Goal: Task Accomplishment & Management: Use online tool/utility

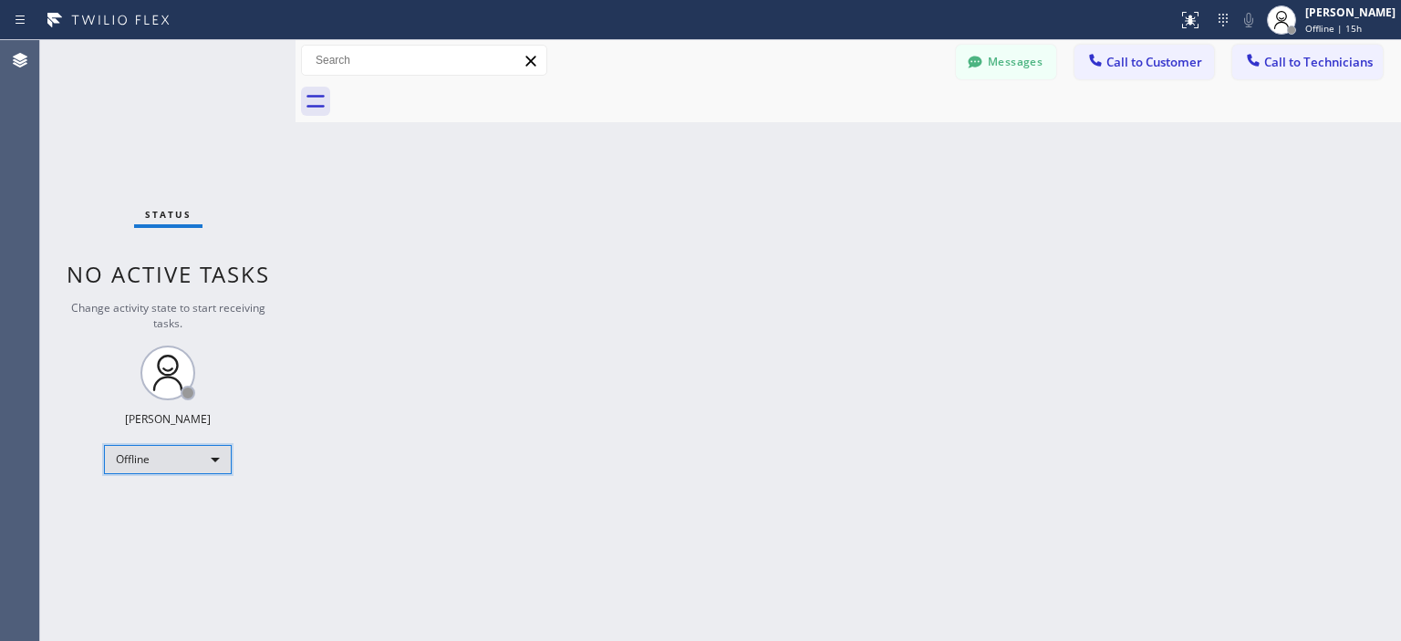
click at [178, 450] on div "Offline" at bounding box center [168, 459] width 128 height 29
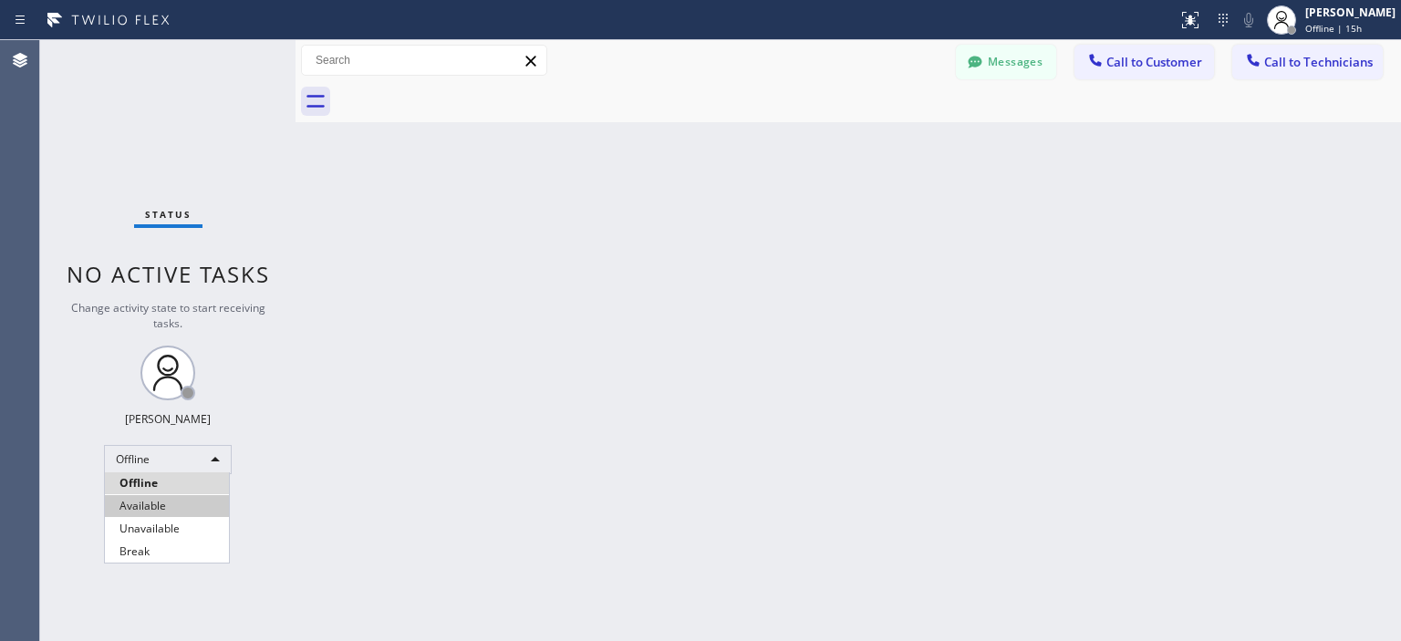
click at [197, 497] on li "Available" at bounding box center [167, 506] width 124 height 22
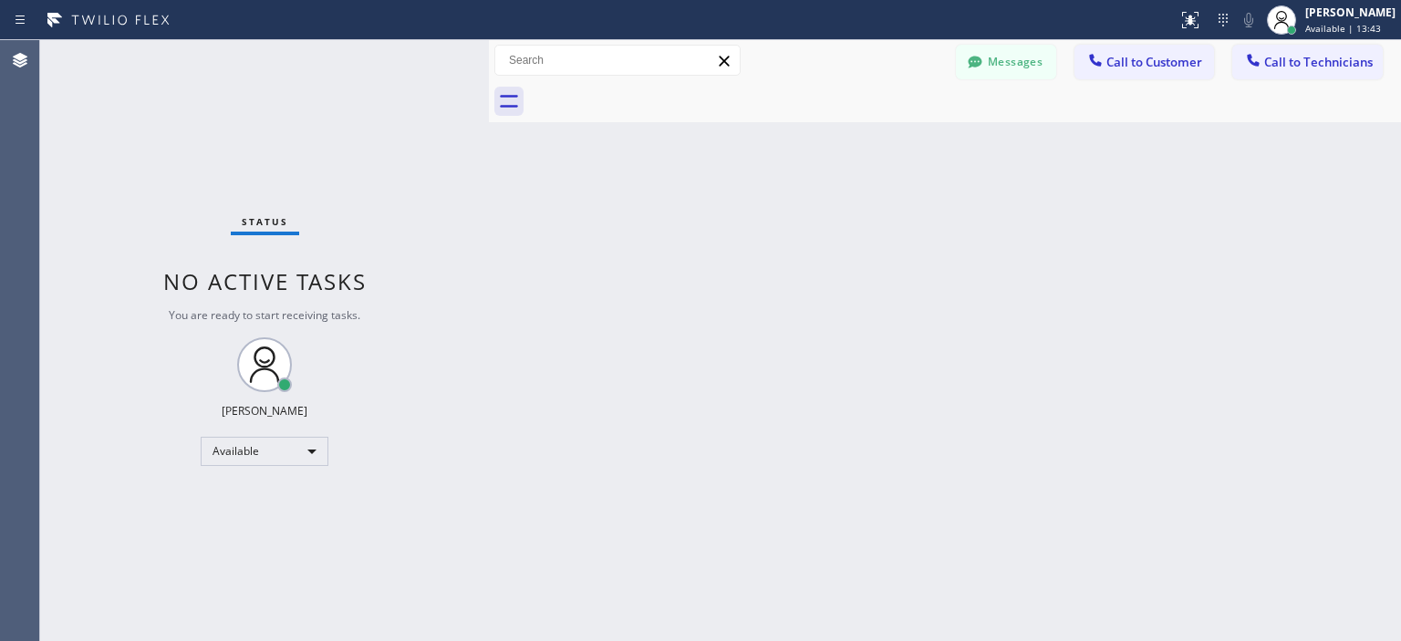
drag, startPoint x: 295, startPoint y: 127, endPoint x: 489, endPoint y: 157, distance: 195.6
click at [489, 157] on div at bounding box center [489, 340] width 0 height 601
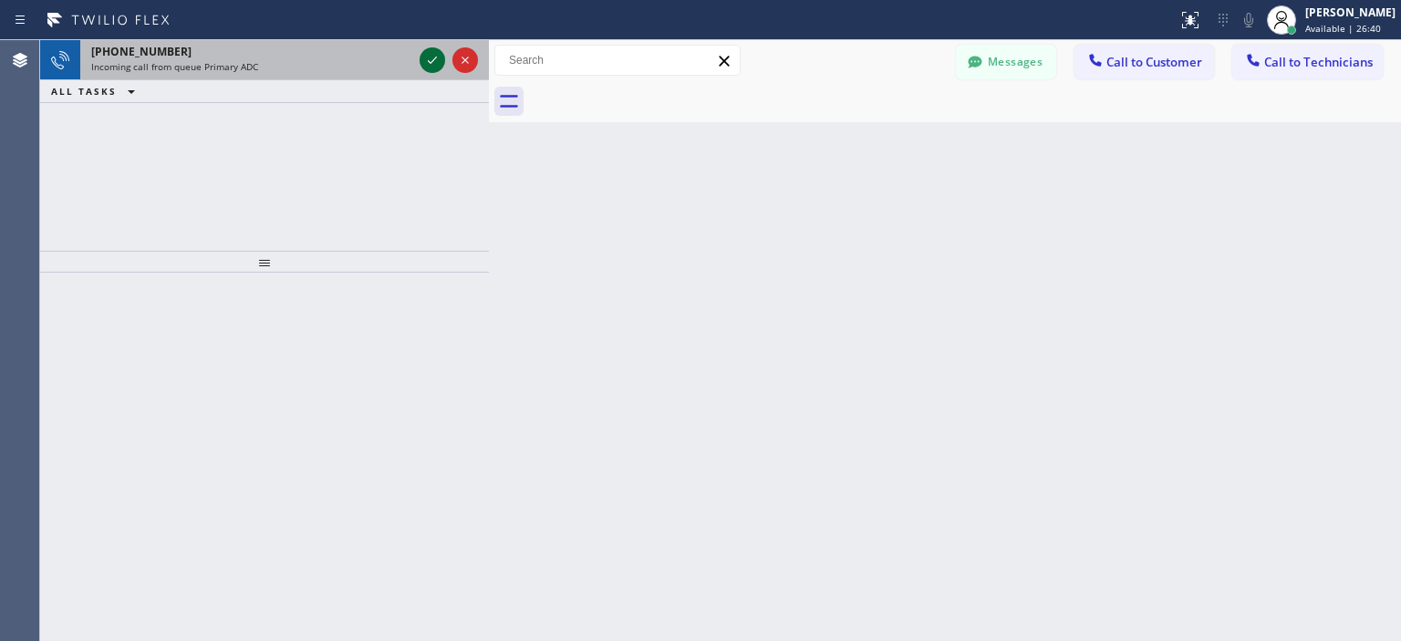
click at [426, 59] on icon at bounding box center [432, 60] width 22 height 22
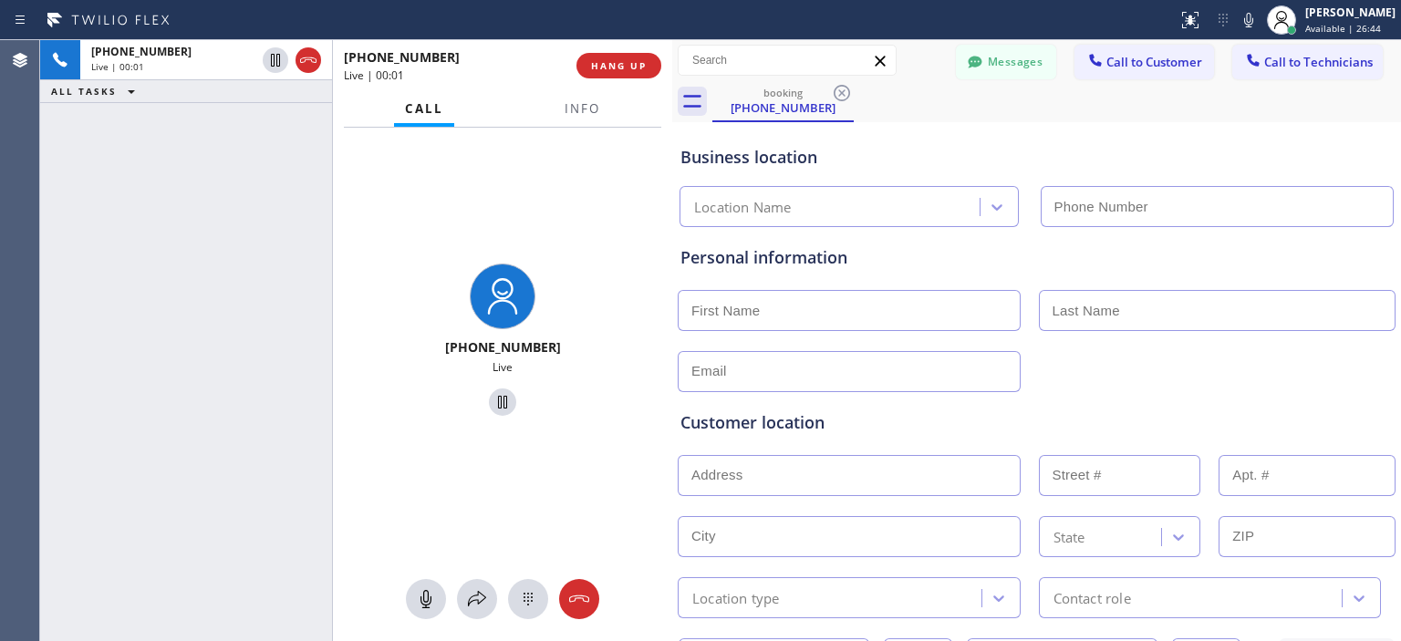
drag, startPoint x: 488, startPoint y: 78, endPoint x: 671, endPoint y: 79, distance: 183.3
click at [672, 79] on div at bounding box center [672, 340] width 0 height 601
drag, startPoint x: 583, startPoint y: 598, endPoint x: 644, endPoint y: 242, distance: 361.7
click at [582, 598] on icon at bounding box center [579, 598] width 20 height 7
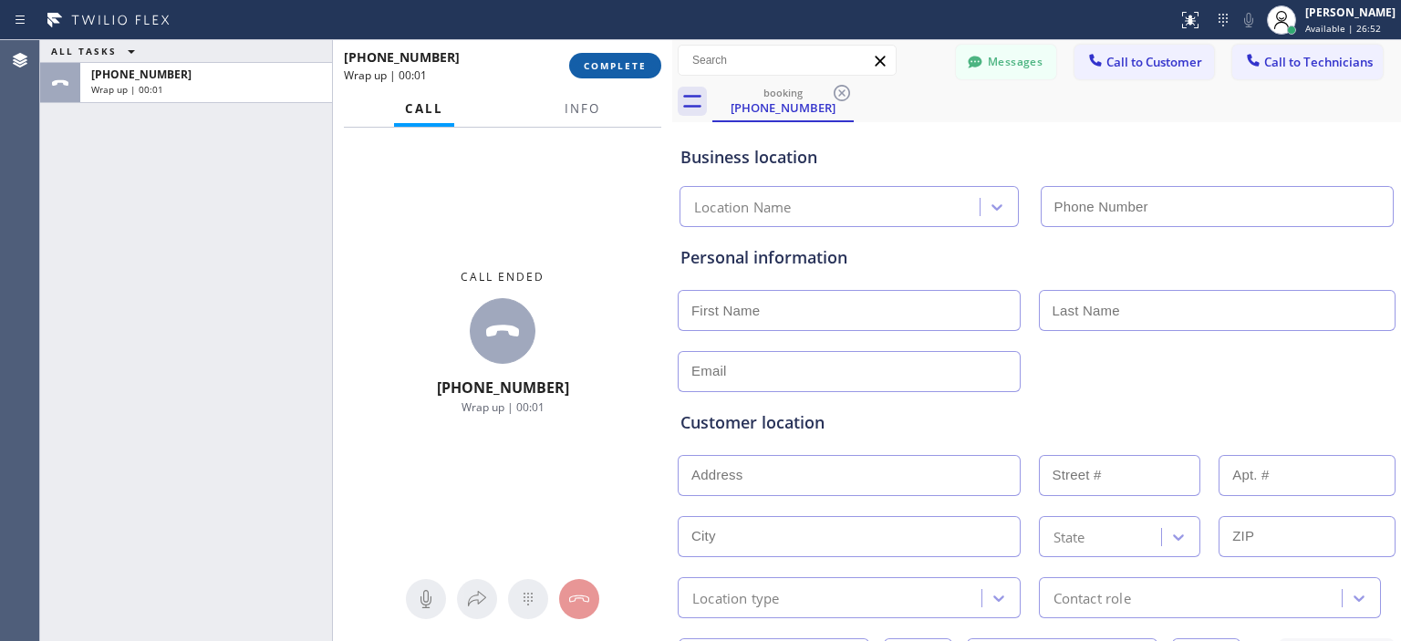
click at [631, 62] on span "COMPLETE" at bounding box center [615, 65] width 63 height 13
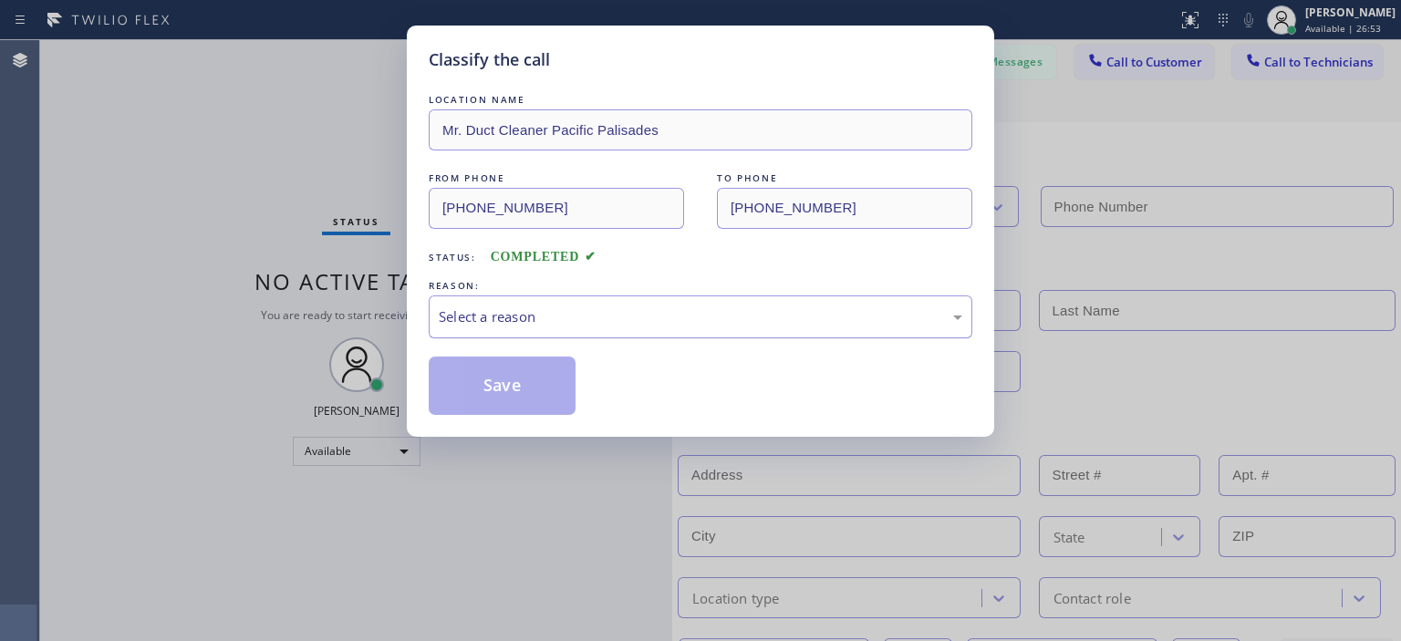
click at [667, 305] on div "Select a reason" at bounding box center [700, 316] width 543 height 43
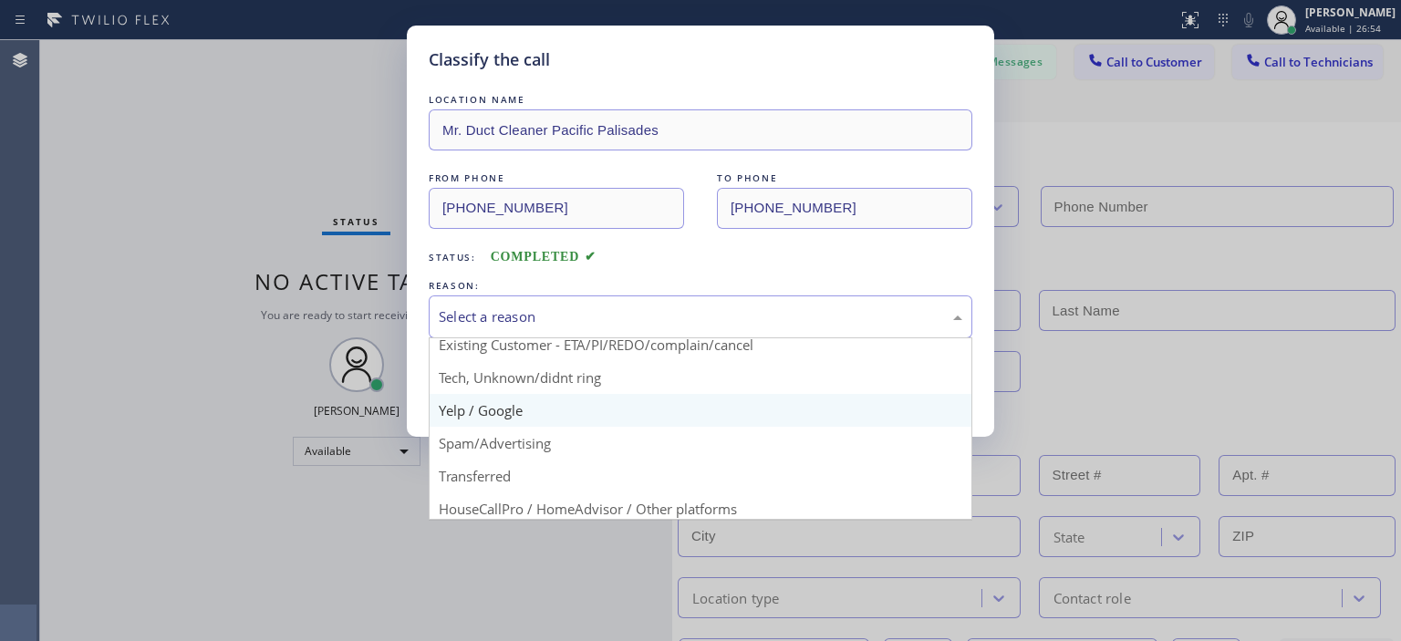
scroll to position [77, 0]
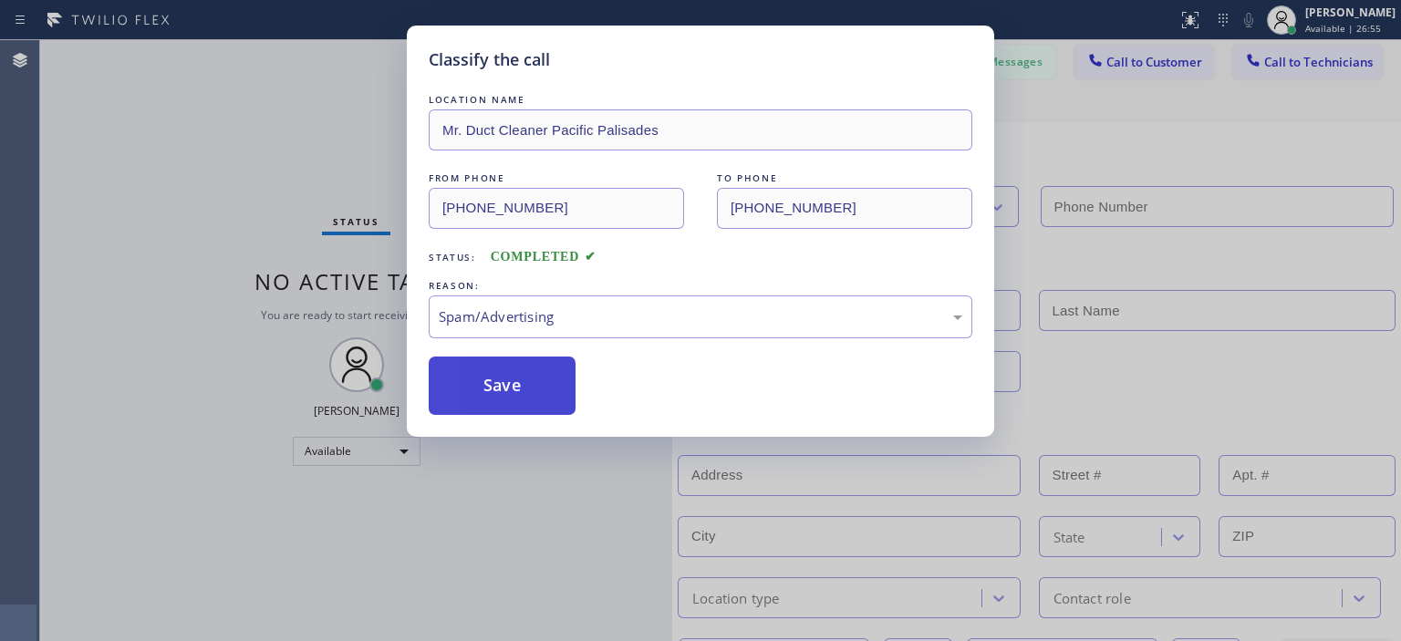
click at [522, 381] on button "Save" at bounding box center [502, 386] width 147 height 58
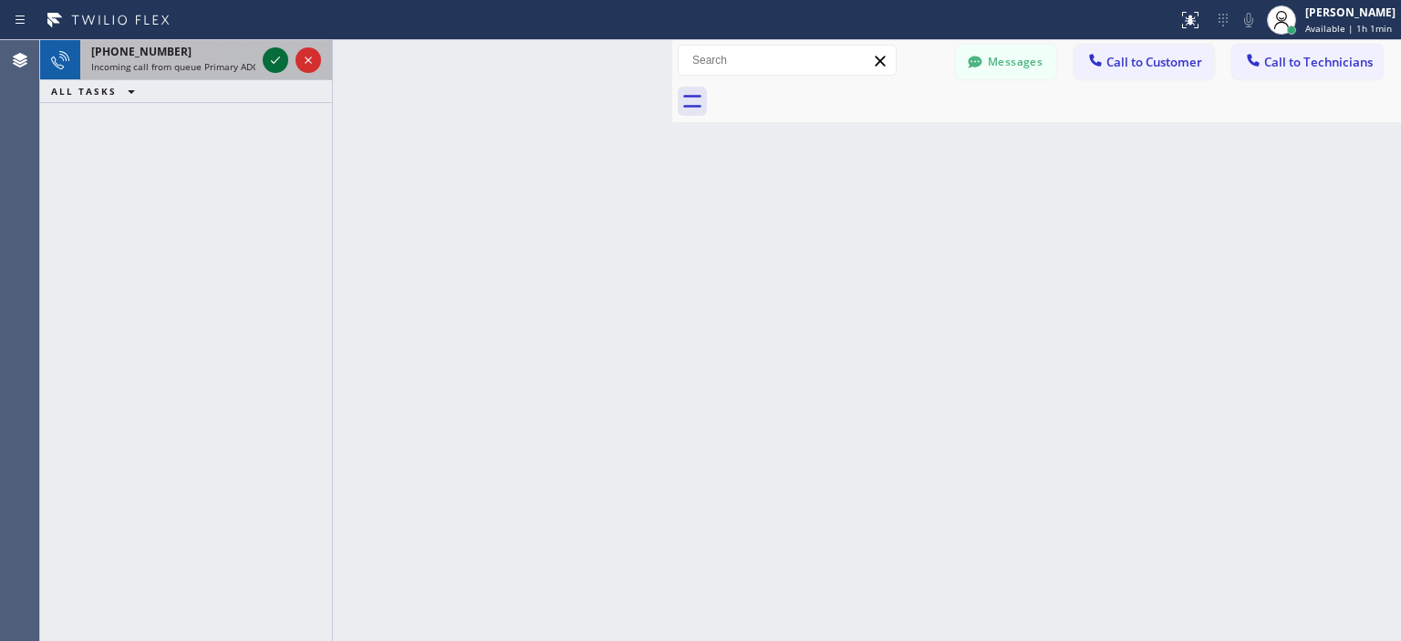
click at [274, 68] on icon at bounding box center [275, 60] width 22 height 22
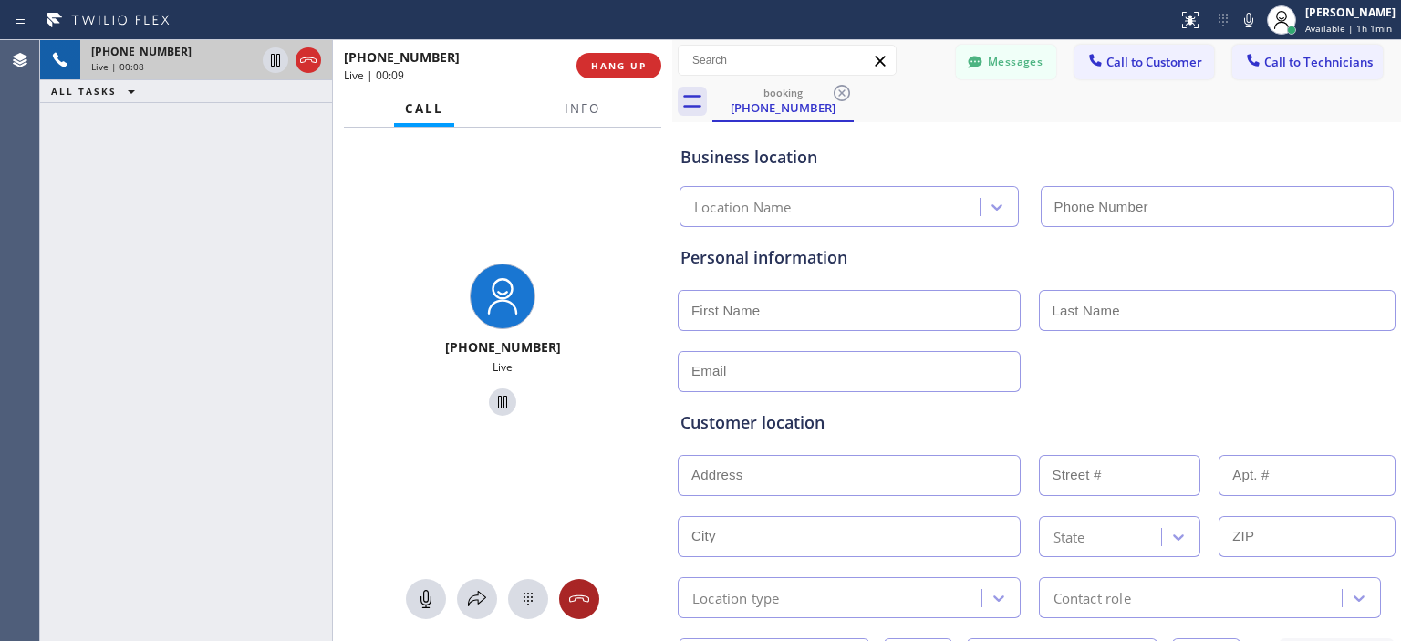
click at [595, 601] on div at bounding box center [579, 599] width 40 height 22
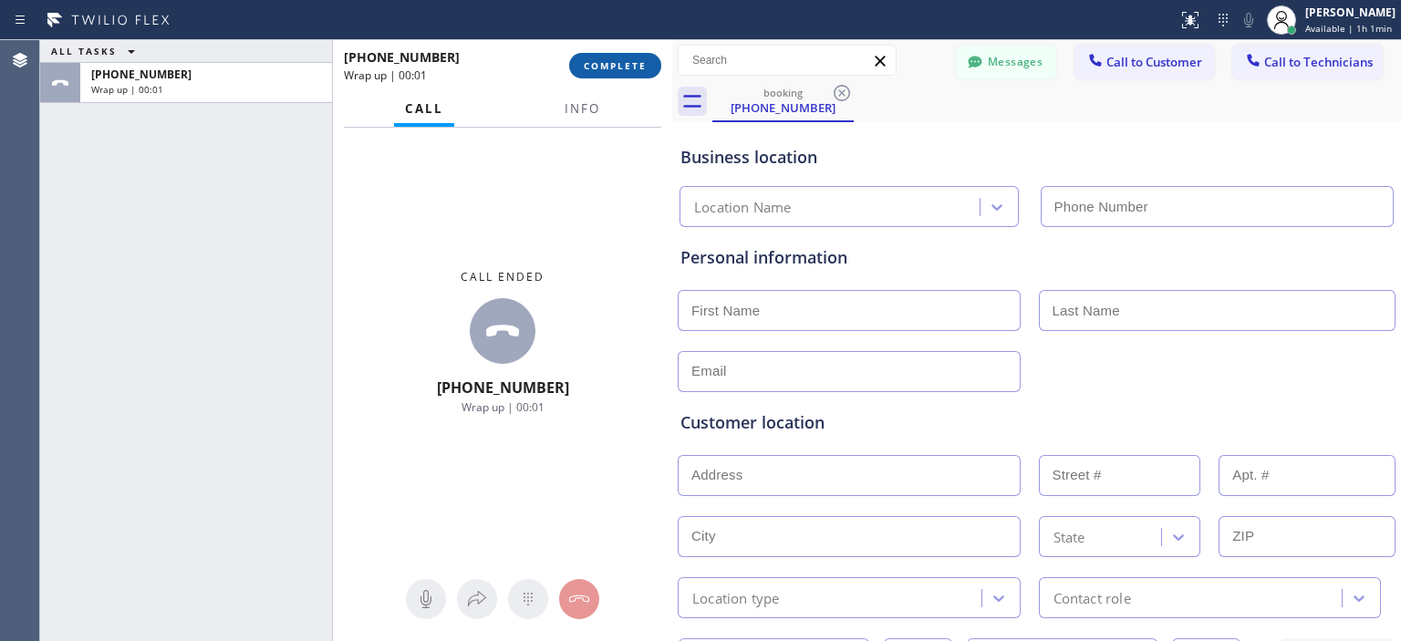
click at [640, 65] on span "COMPLETE" at bounding box center [615, 65] width 63 height 13
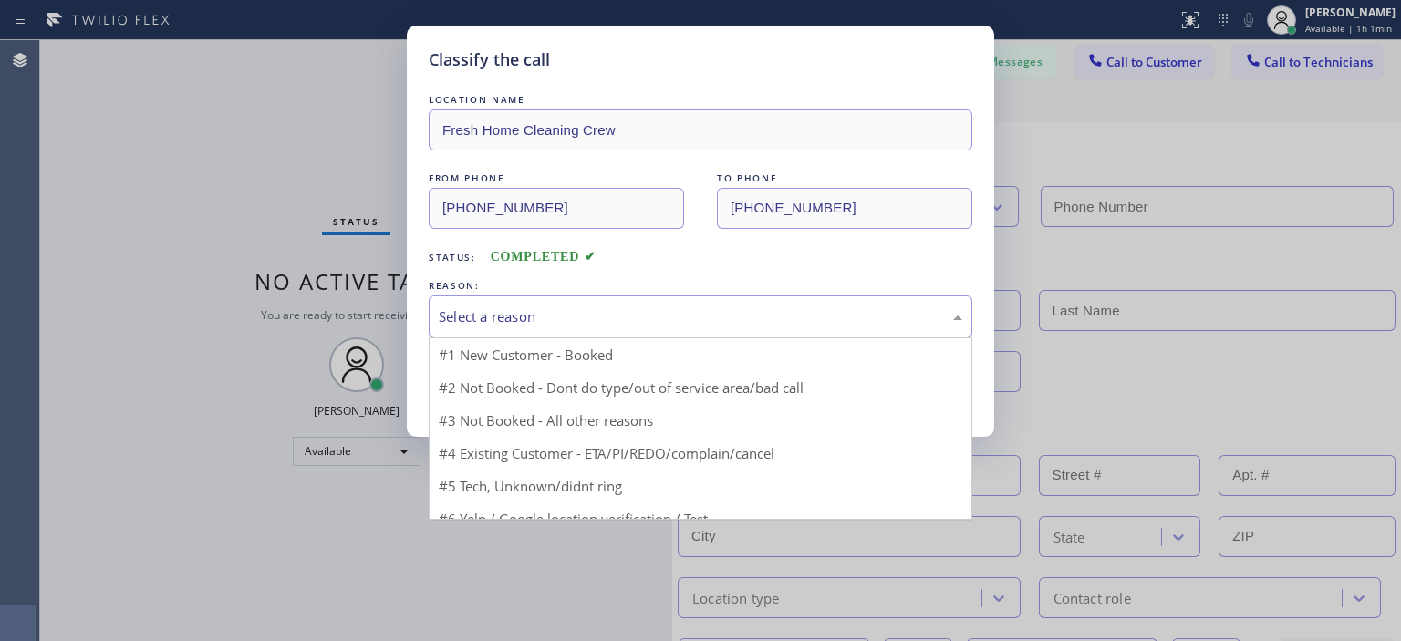
click at [643, 297] on div "Select a reason" at bounding box center [700, 316] width 543 height 43
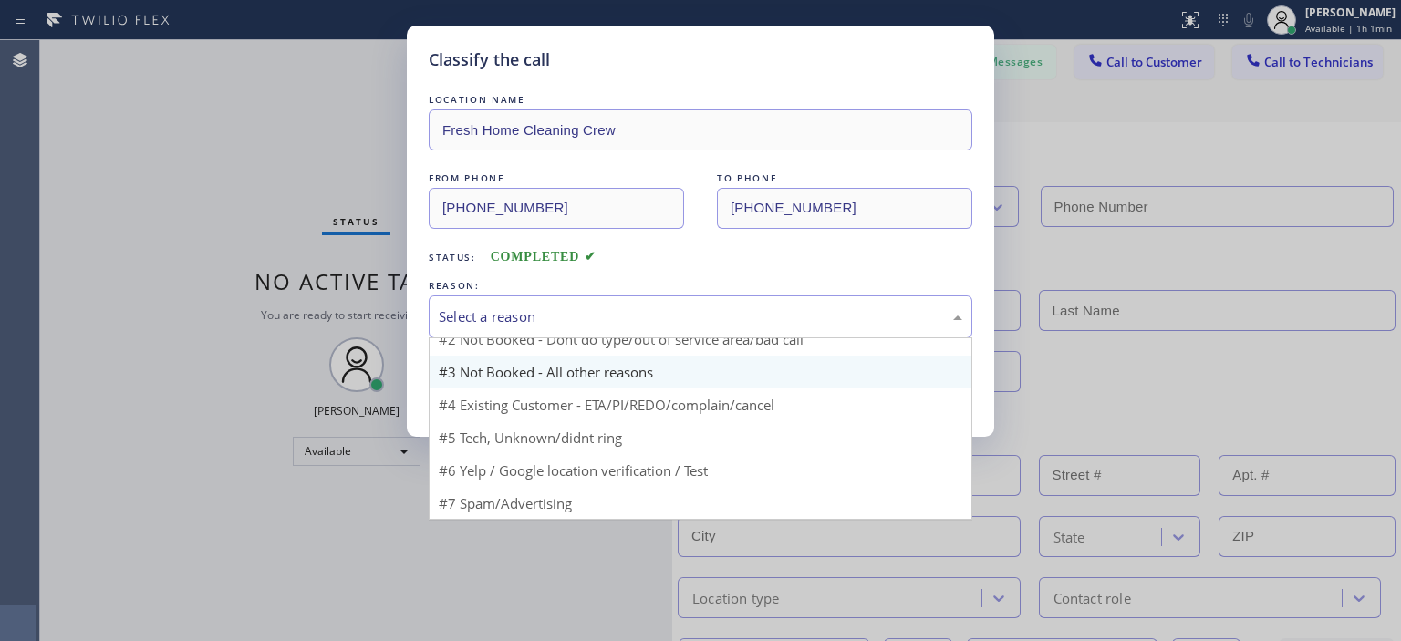
scroll to position [47, 0]
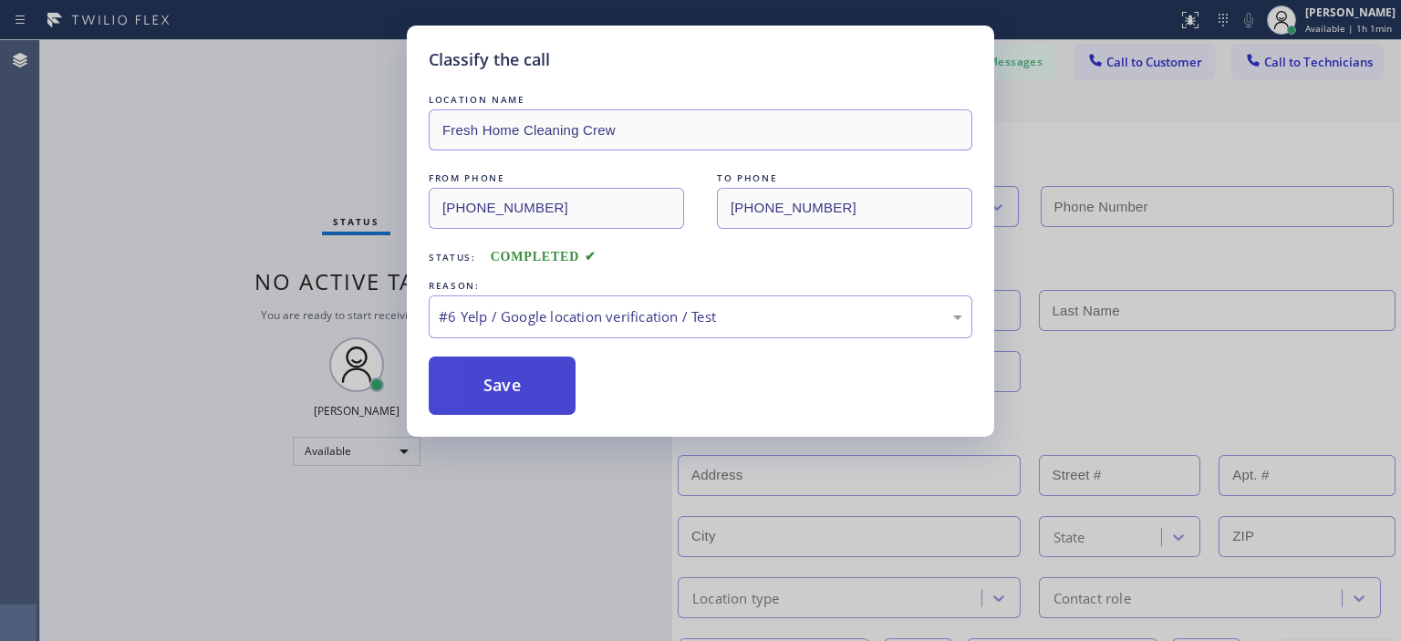
click at [553, 386] on button "Save" at bounding box center [502, 386] width 147 height 58
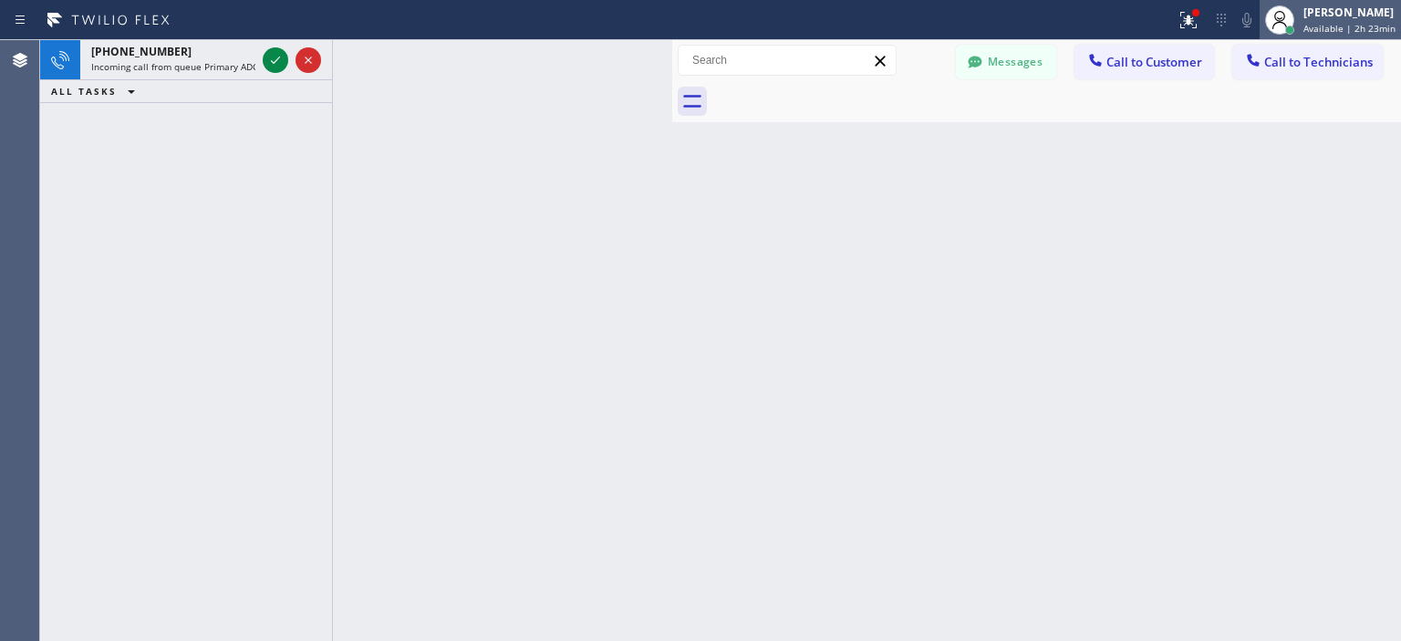
click at [1299, 25] on div at bounding box center [1279, 20] width 40 height 40
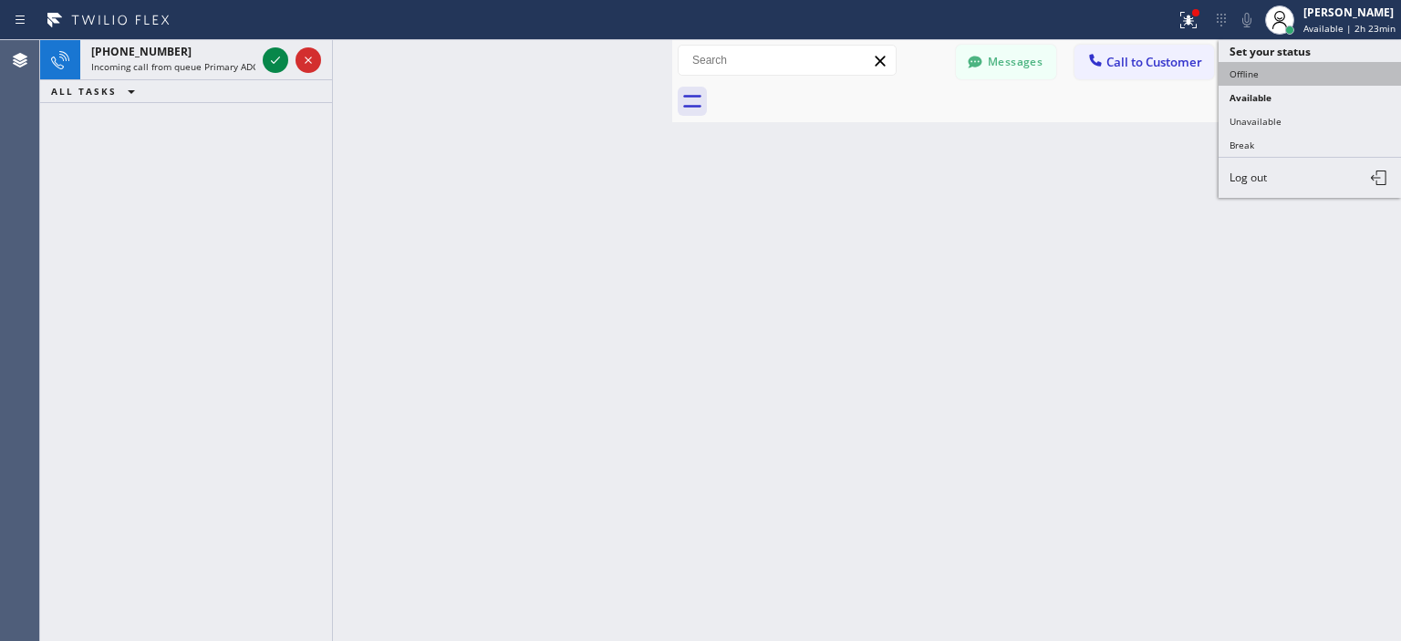
click at [1280, 76] on button "Offline" at bounding box center [1309, 74] width 182 height 24
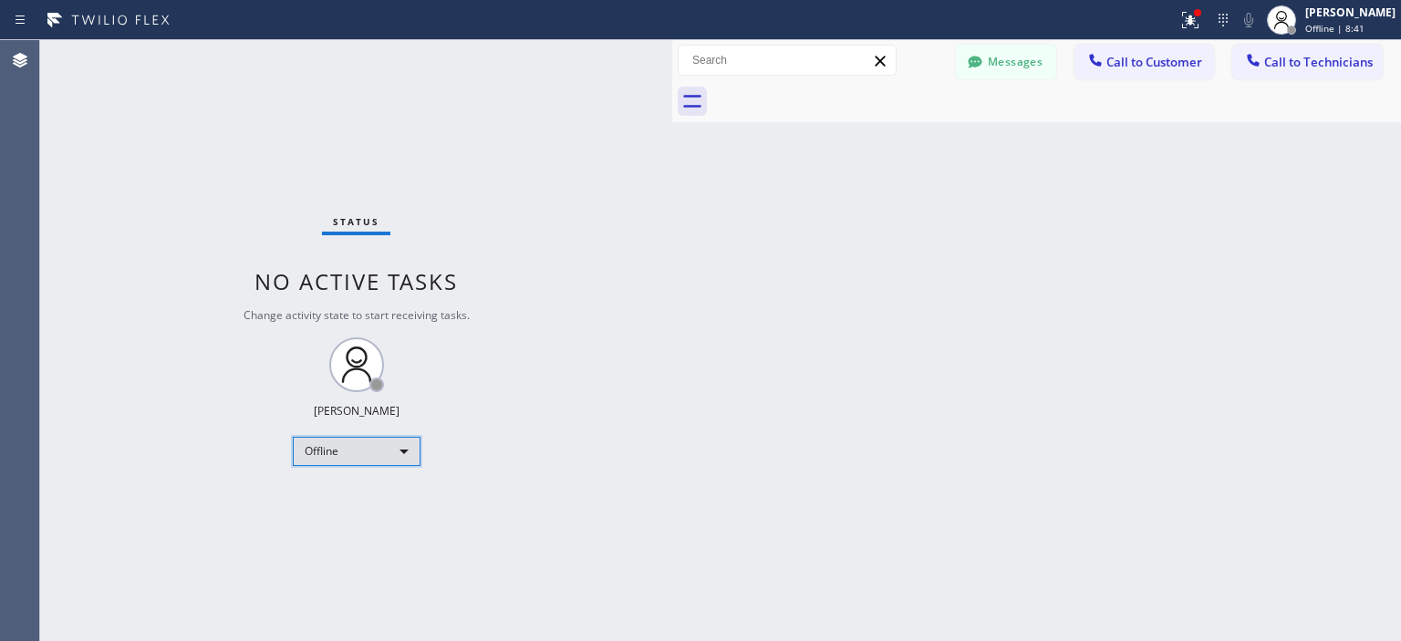
click at [381, 455] on div "Offline" at bounding box center [357, 451] width 128 height 29
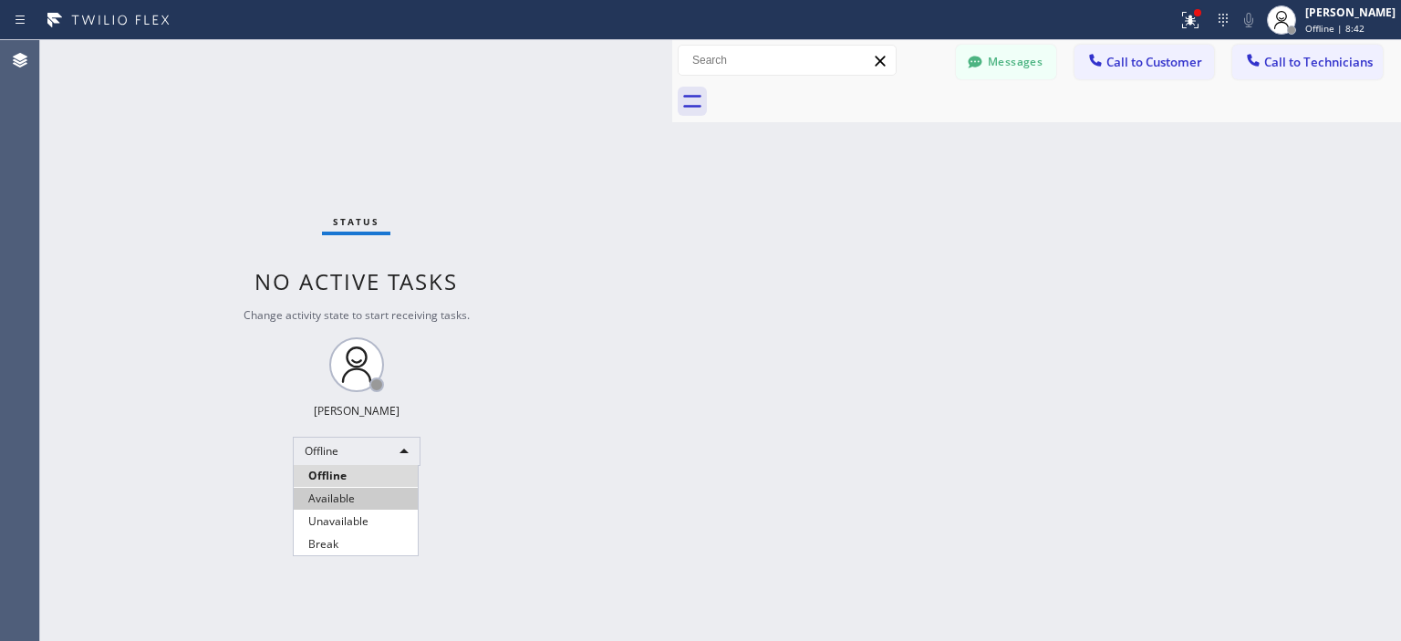
click at [367, 497] on li "Available" at bounding box center [356, 499] width 124 height 22
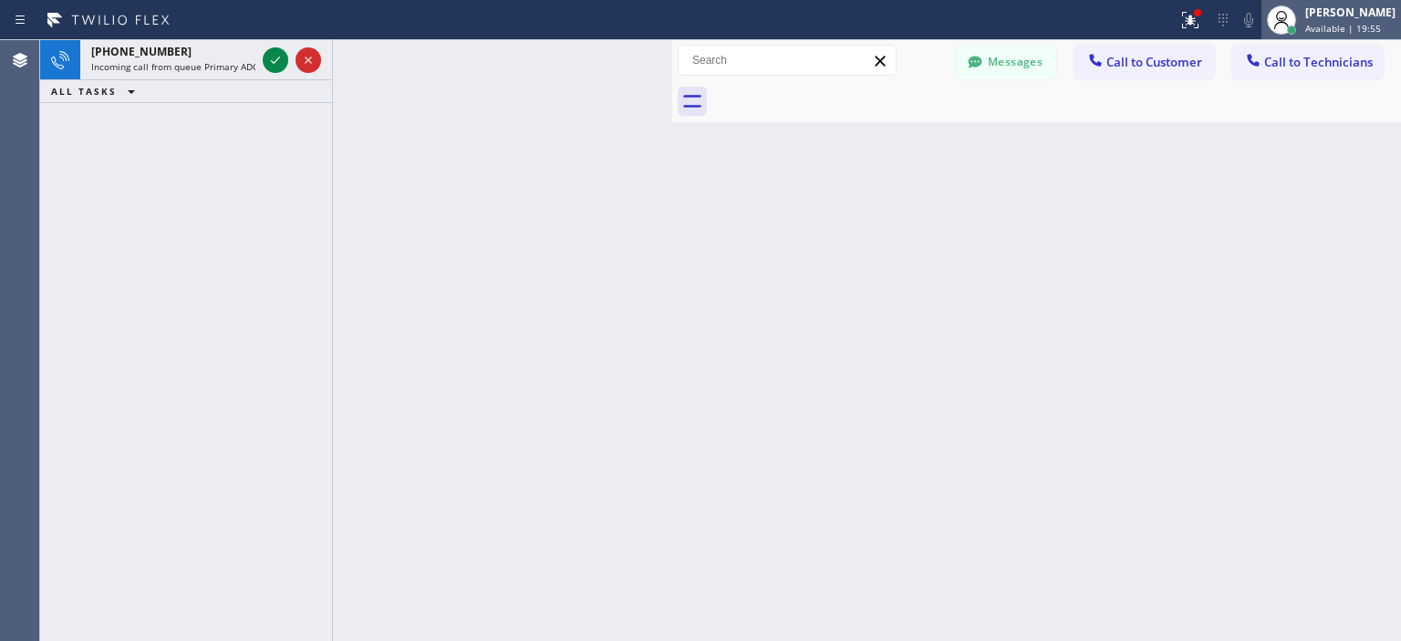
click at [1338, 18] on div "[PERSON_NAME]" at bounding box center [1350, 13] width 90 height 16
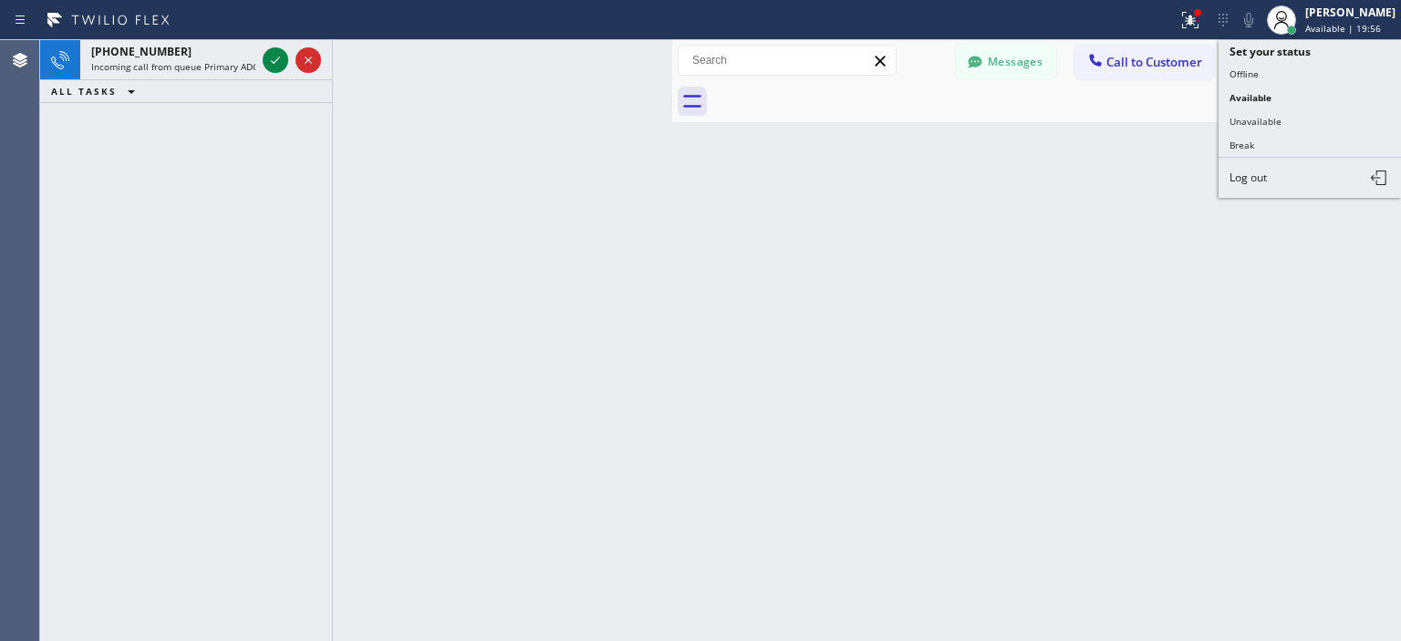
drag, startPoint x: 1280, startPoint y: 76, endPoint x: 1258, endPoint y: 5, distance: 73.5
click at [1280, 75] on button "Offline" at bounding box center [1309, 74] width 182 height 24
